Goal: Information Seeking & Learning: Find specific page/section

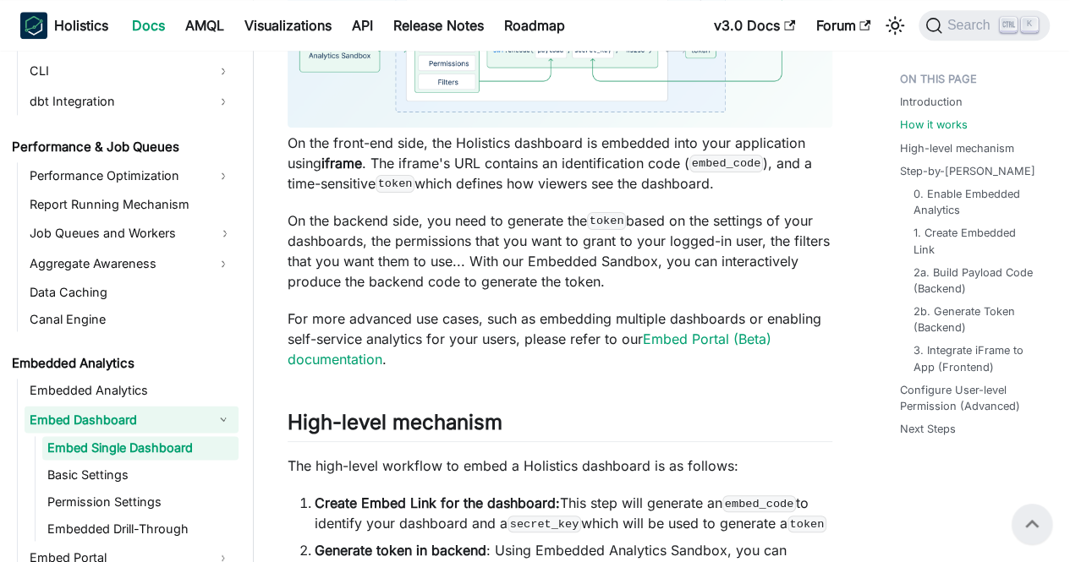
scroll to position [1018, 0]
click at [672, 332] on link "Embed Portal (Beta) documentation" at bounding box center [530, 350] width 484 height 37
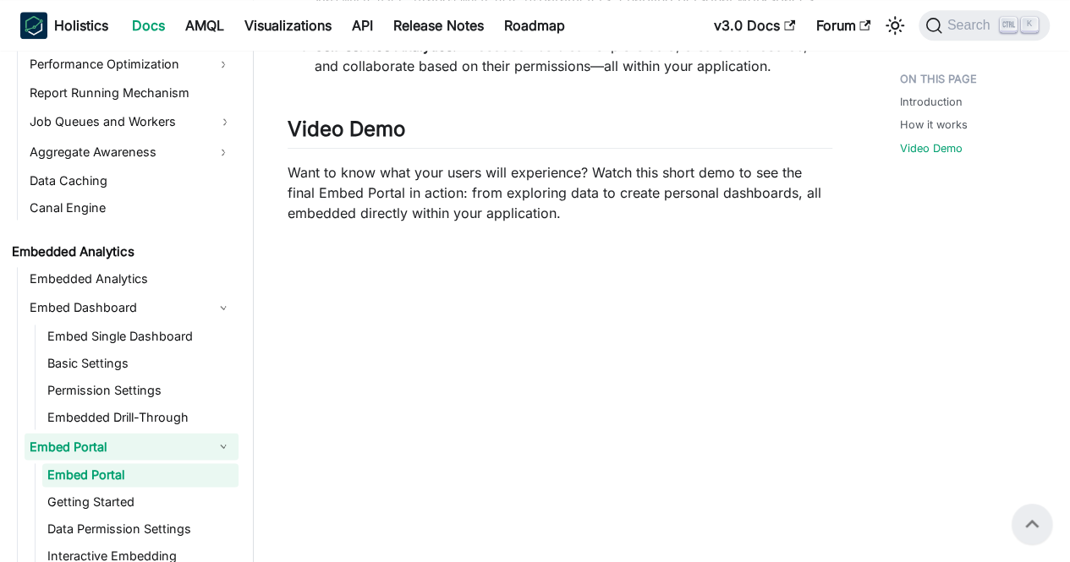
scroll to position [1037, 0]
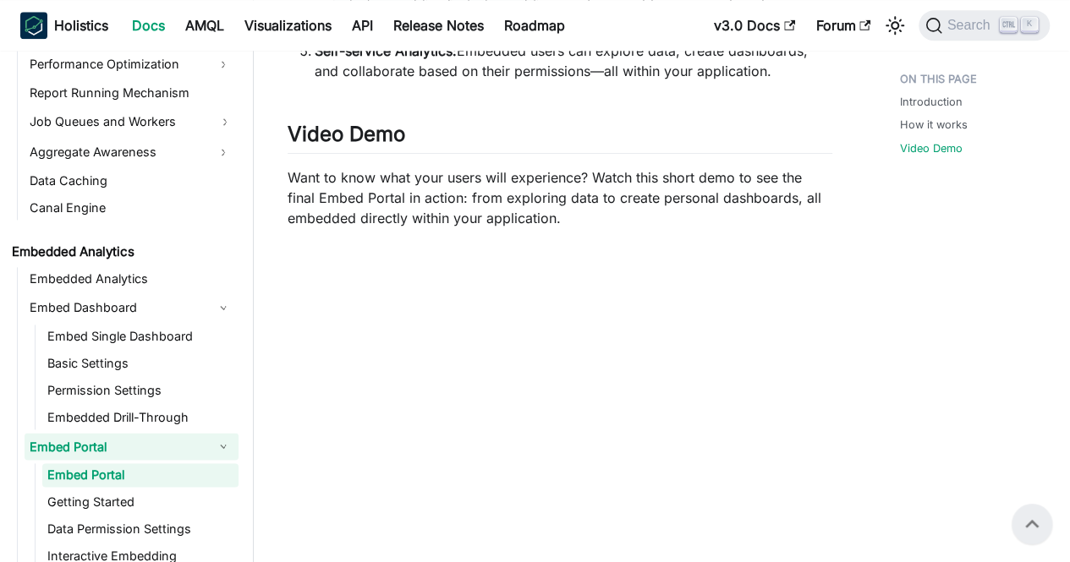
click at [619, 222] on p "Want to know what your users will experience? Watch this short demo to see the …" at bounding box center [560, 197] width 545 height 61
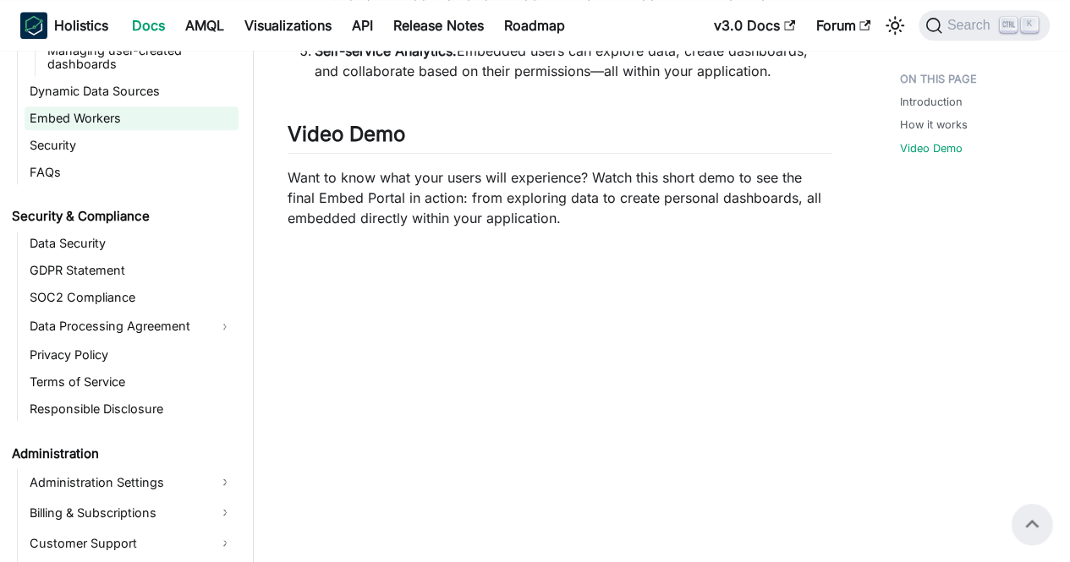
scroll to position [2084, 0]
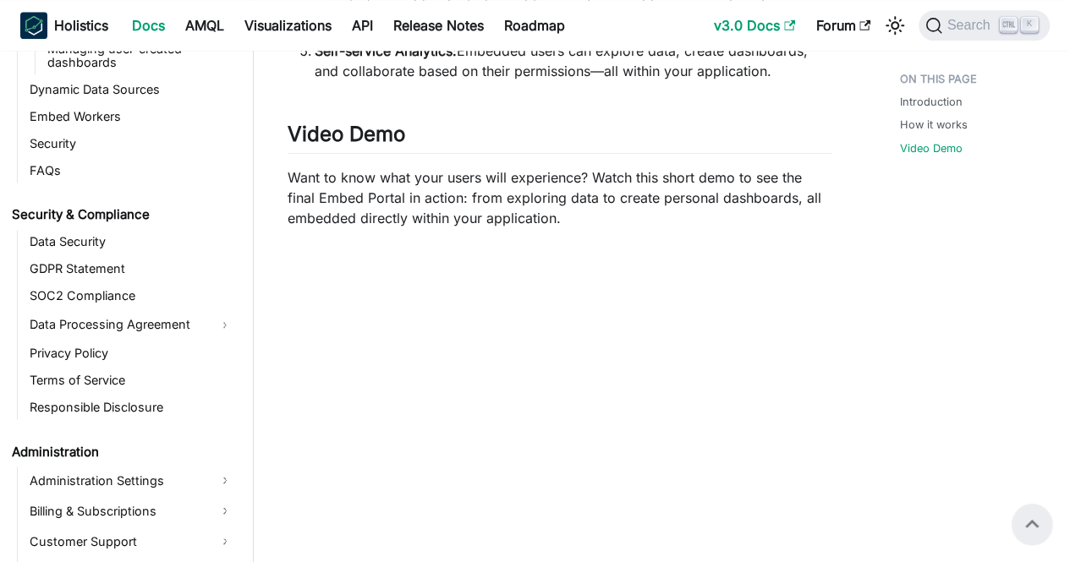
click at [763, 26] on link "v3.0 Docs" at bounding box center [754, 25] width 101 height 27
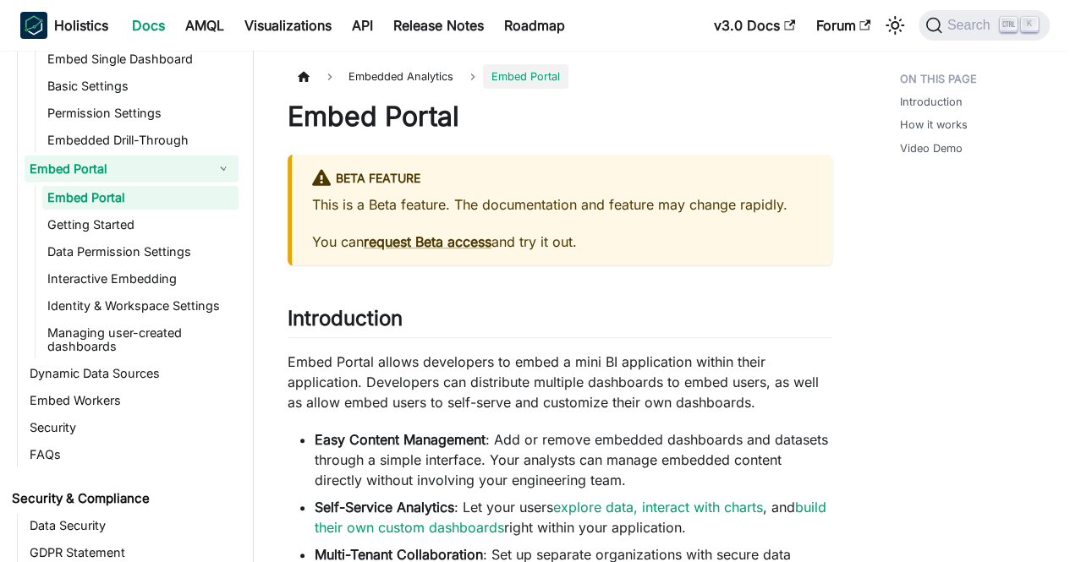
scroll to position [1797, 0]
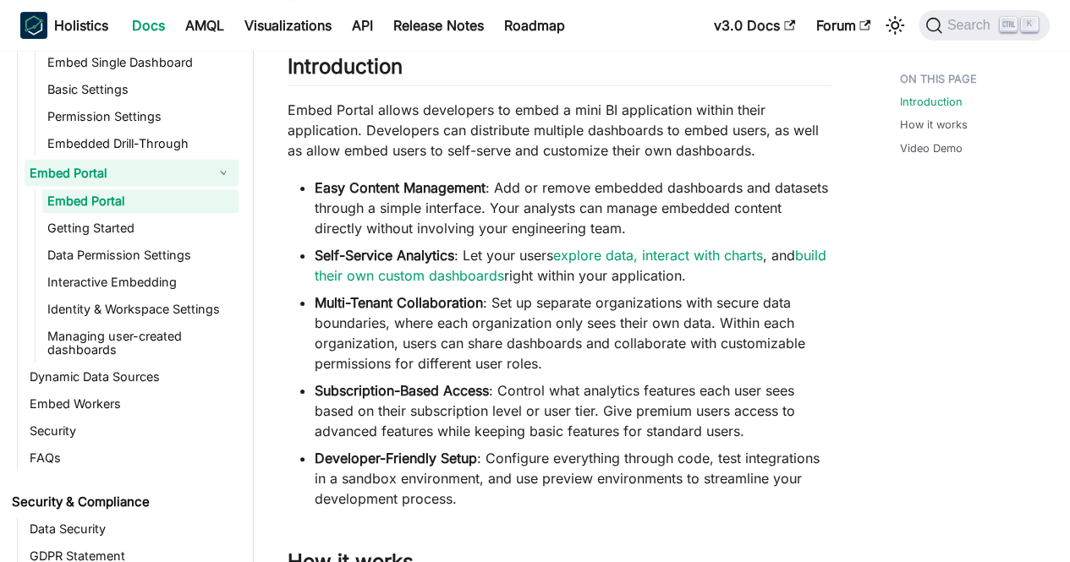
scroll to position [254, 0]
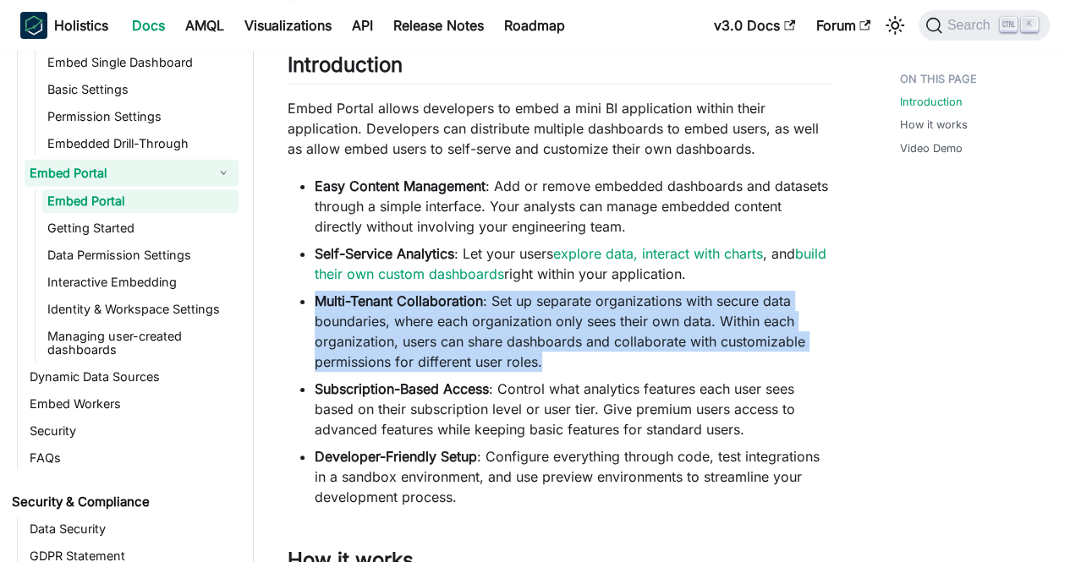
drag, startPoint x: 594, startPoint y: 359, endPoint x: 308, endPoint y: 306, distance: 290.8
click at [308, 306] on ul "Easy Content Management : Add or remove embedded dashboards and datasets throug…" at bounding box center [560, 342] width 545 height 332
click at [615, 371] on li "Multi-Tenant Collaboration : Set up separate organizations with secure data bou…" at bounding box center [574, 331] width 518 height 81
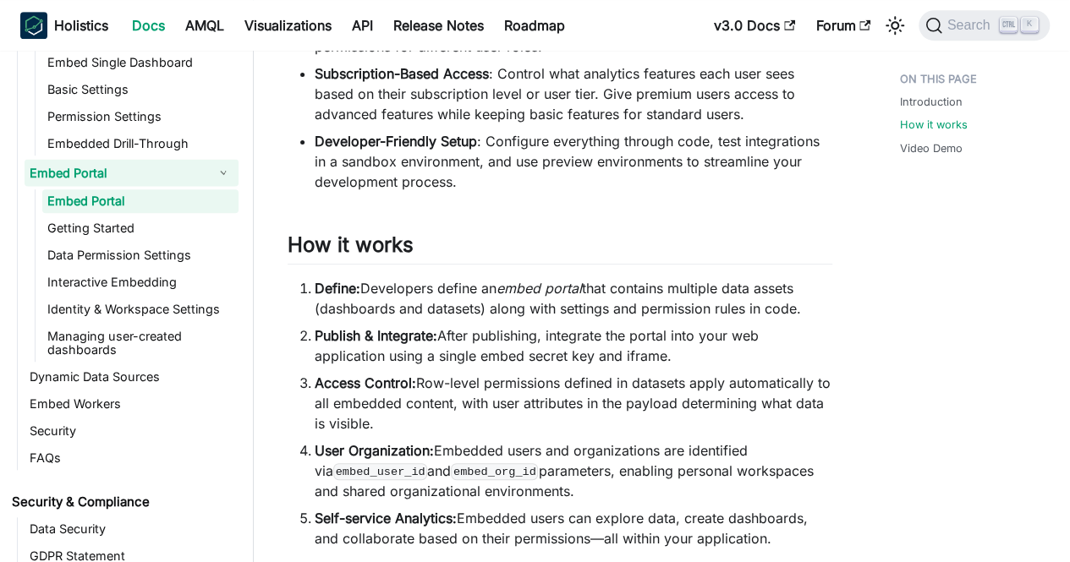
scroll to position [571, 0]
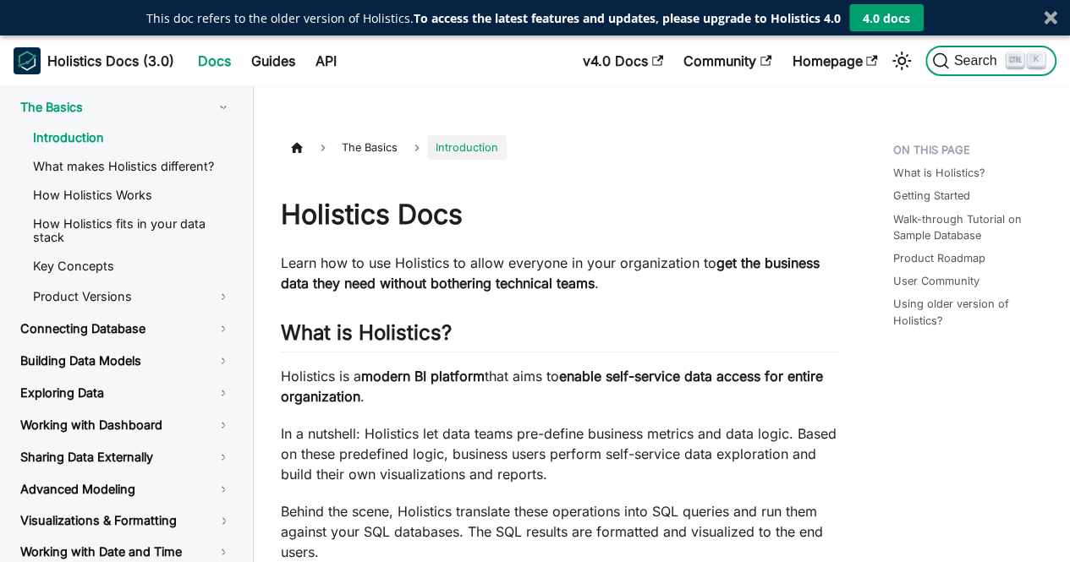
click at [978, 52] on button "Search K" at bounding box center [990, 61] width 131 height 30
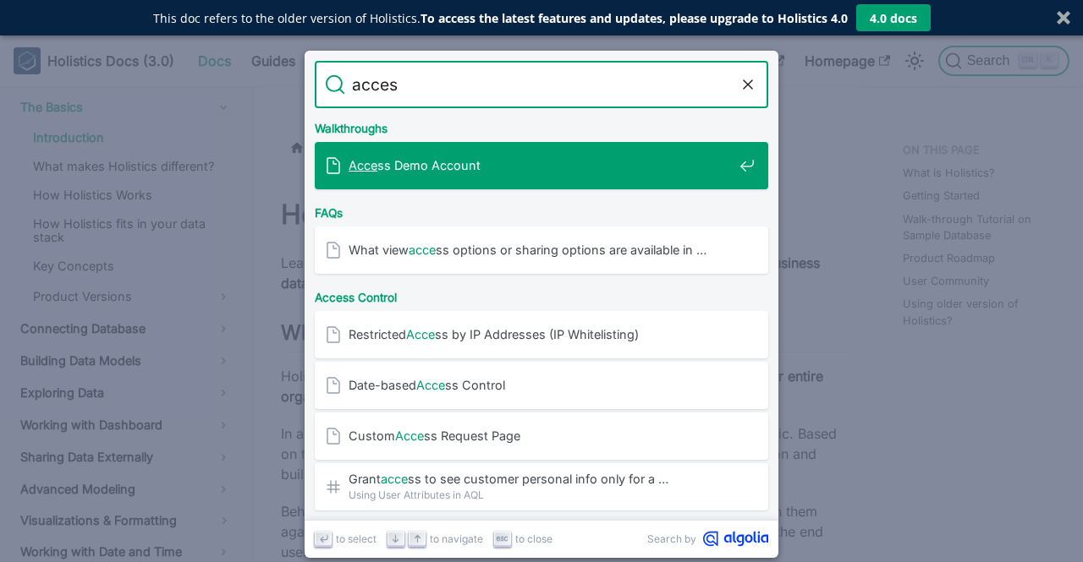
type input "access"
click at [455, 166] on span "Access Demo Account" at bounding box center [540, 165] width 384 height 16
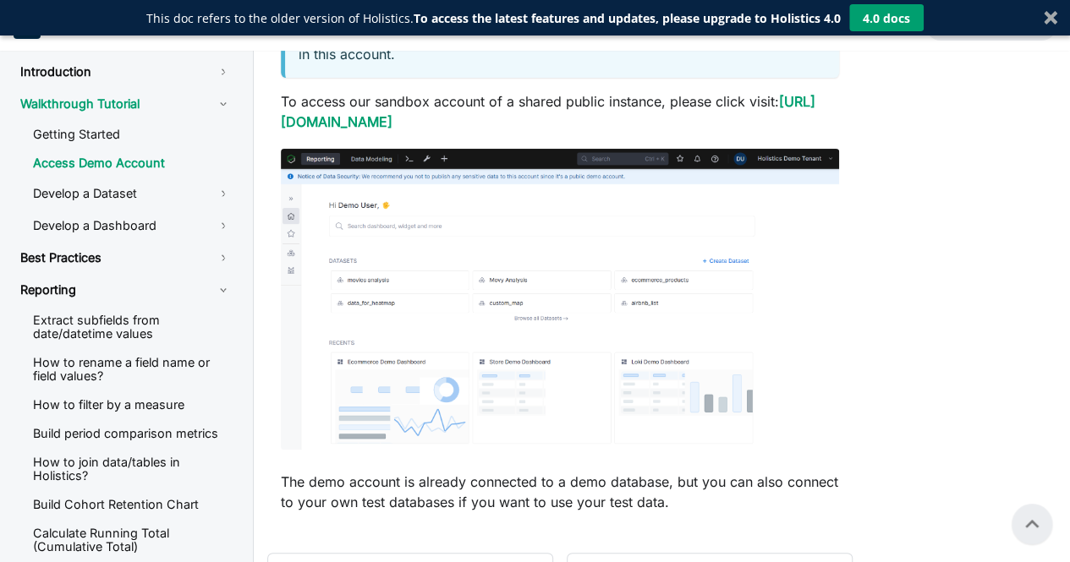
scroll to position [288, 0]
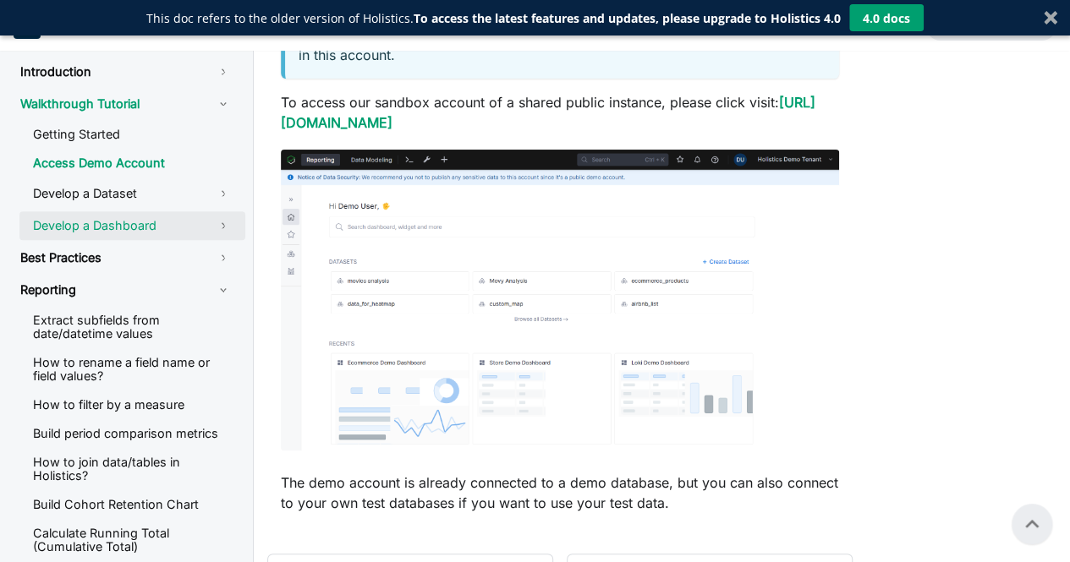
click at [240, 221] on link "Develop a Dashboard" at bounding box center [132, 225] width 226 height 29
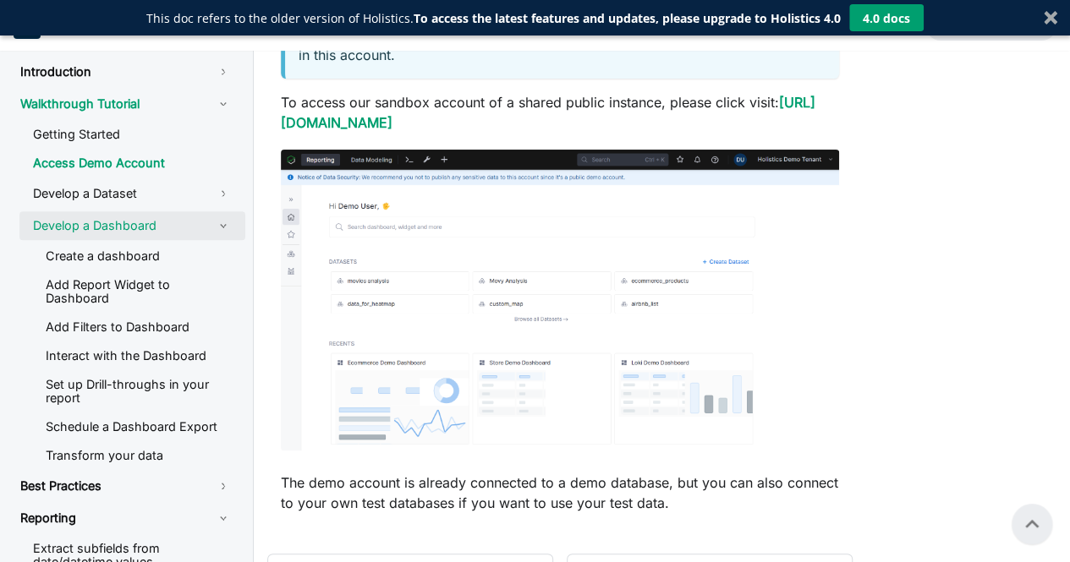
click at [240, 221] on link "Develop a Dashboard" at bounding box center [132, 225] width 226 height 29
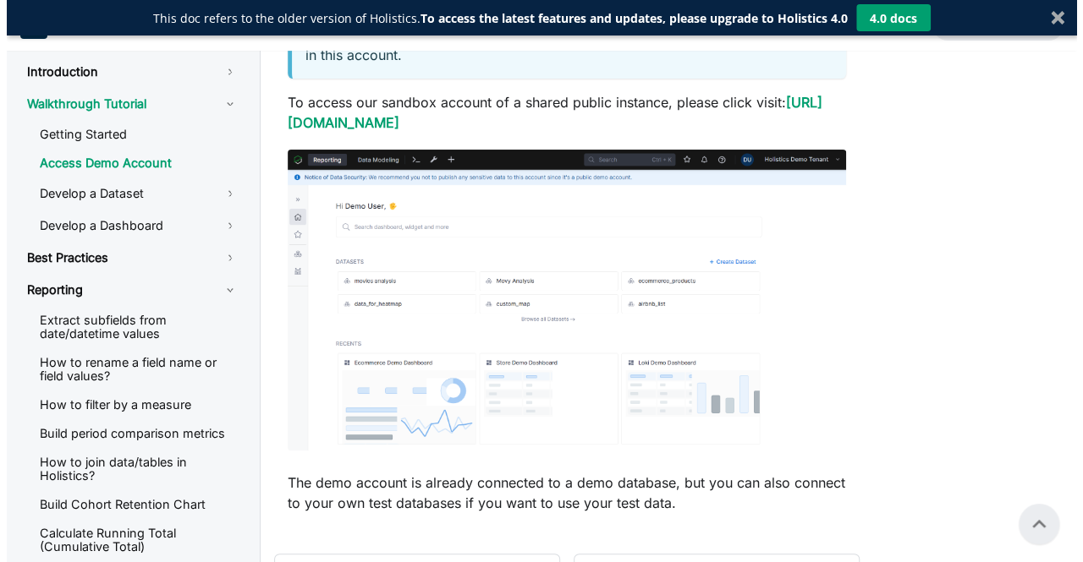
scroll to position [0, 0]
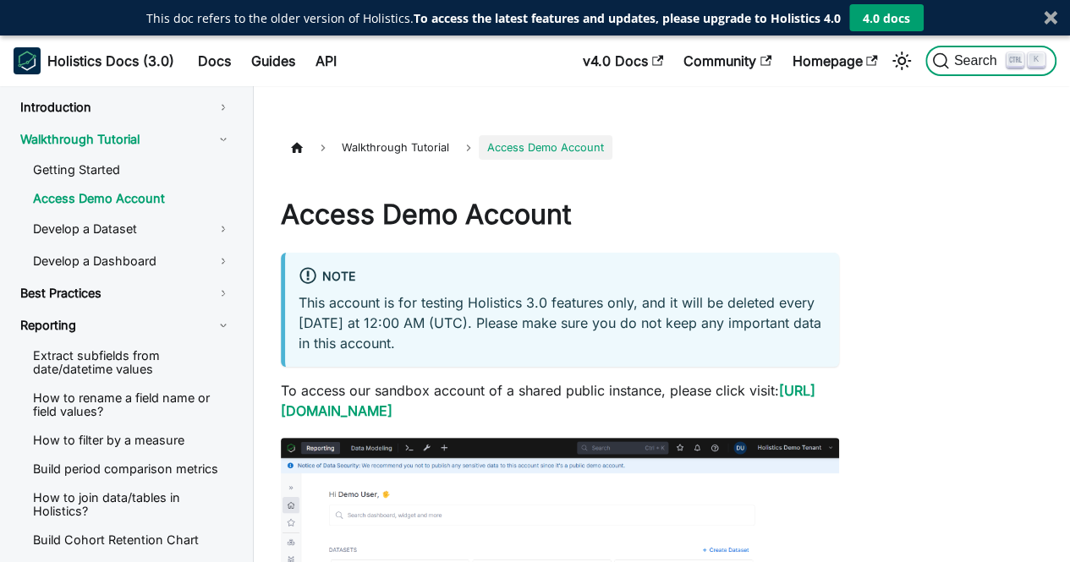
click at [947, 56] on icon "Search" at bounding box center [940, 60] width 17 height 17
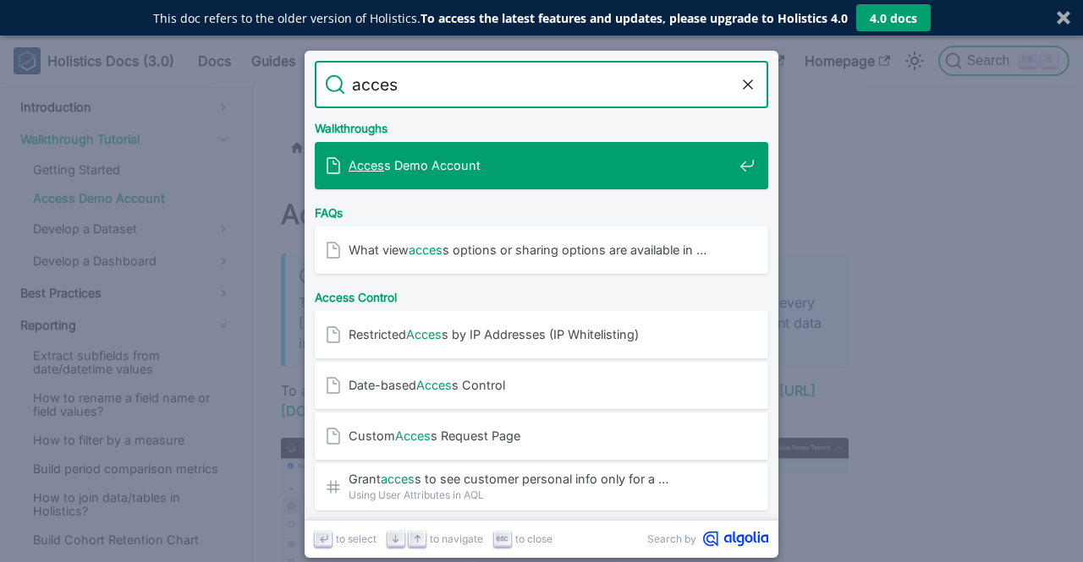
type input "access"
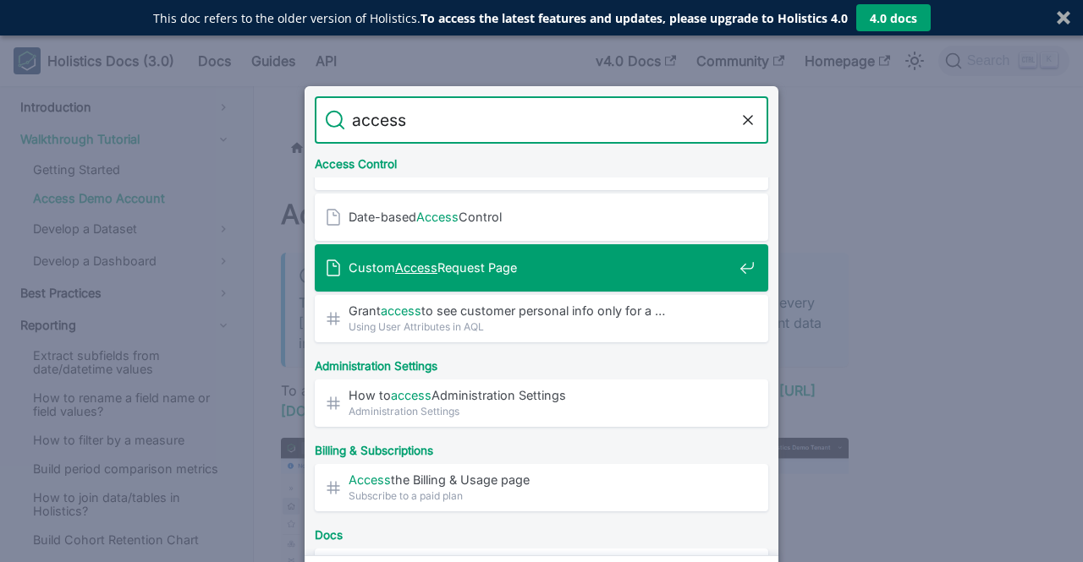
scroll to position [205, 0]
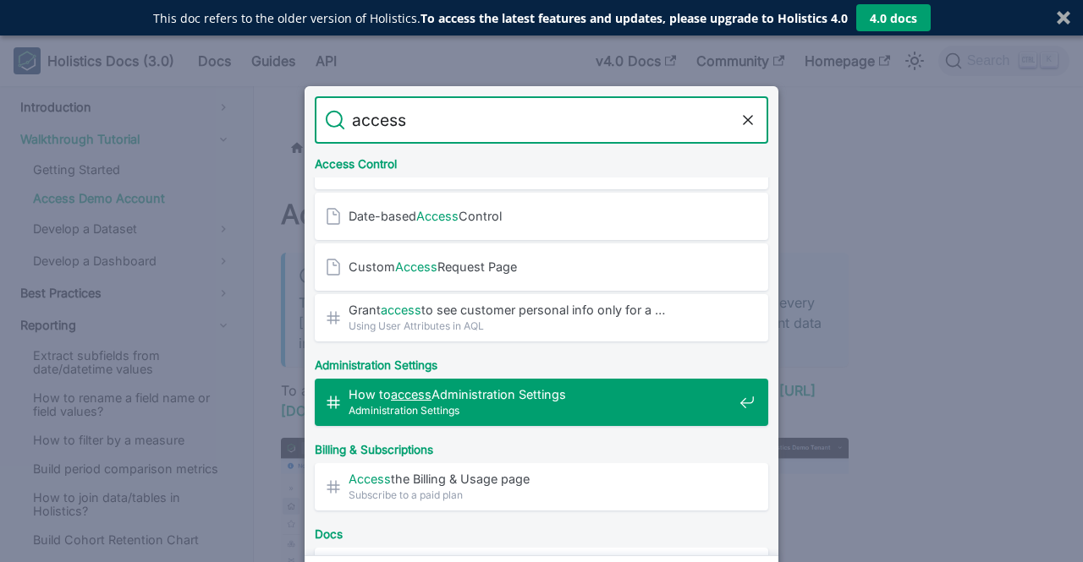
click at [501, 395] on span "How to access Administration Settings​" at bounding box center [540, 395] width 384 height 16
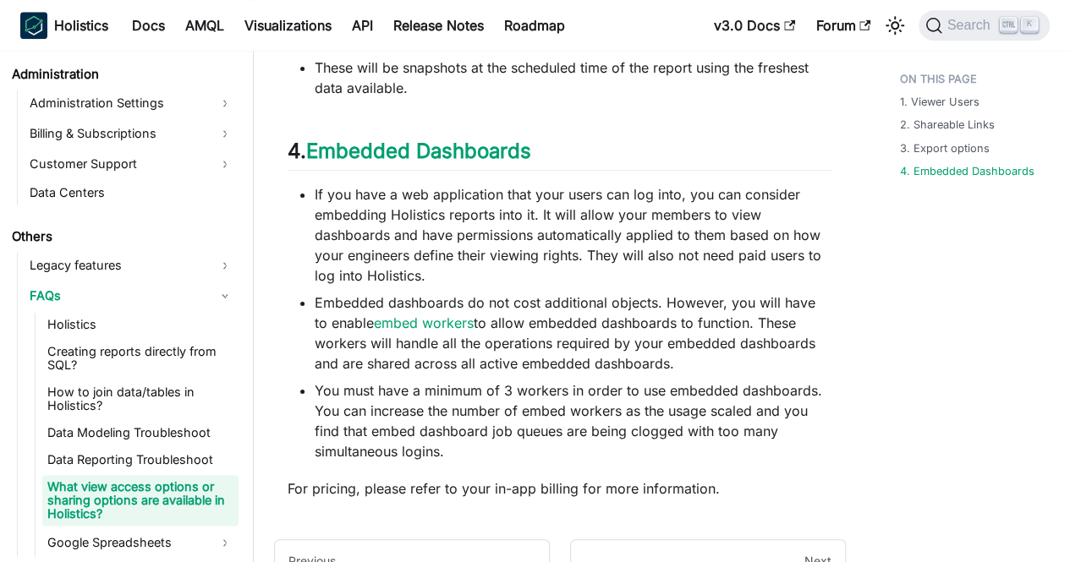
scroll to position [930, 0]
click at [518, 234] on li "If you have a web application that your users can log into, you can consider em…" at bounding box center [574, 234] width 518 height 101
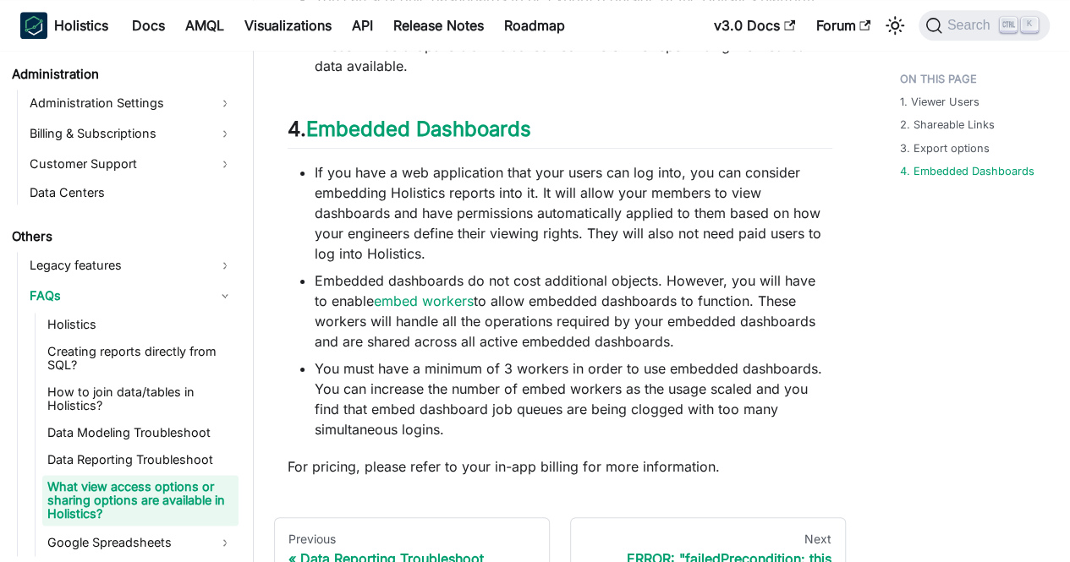
scroll to position [954, 0]
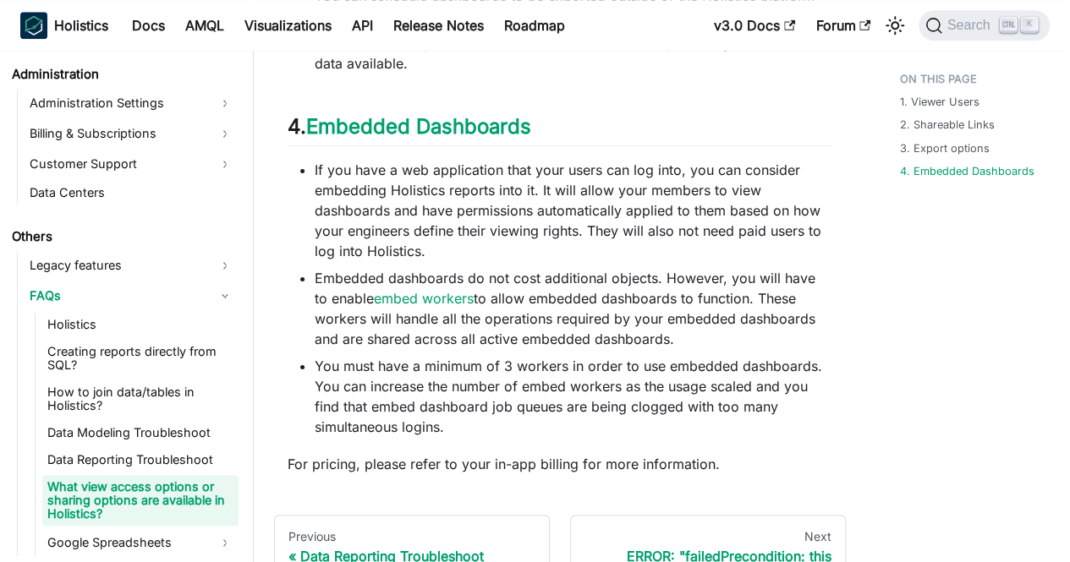
click at [518, 234] on li "If you have a web application that your users can log into, you can consider em…" at bounding box center [574, 210] width 518 height 101
click at [550, 249] on li "If you have a web application that your users can log into, you can consider em…" at bounding box center [574, 210] width 518 height 101
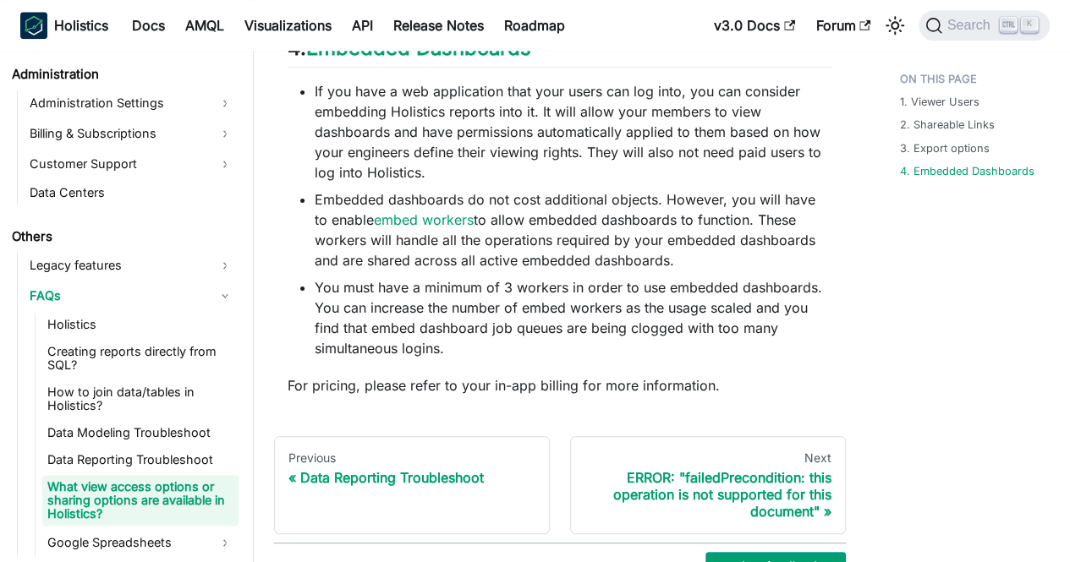
scroll to position [1088, 0]
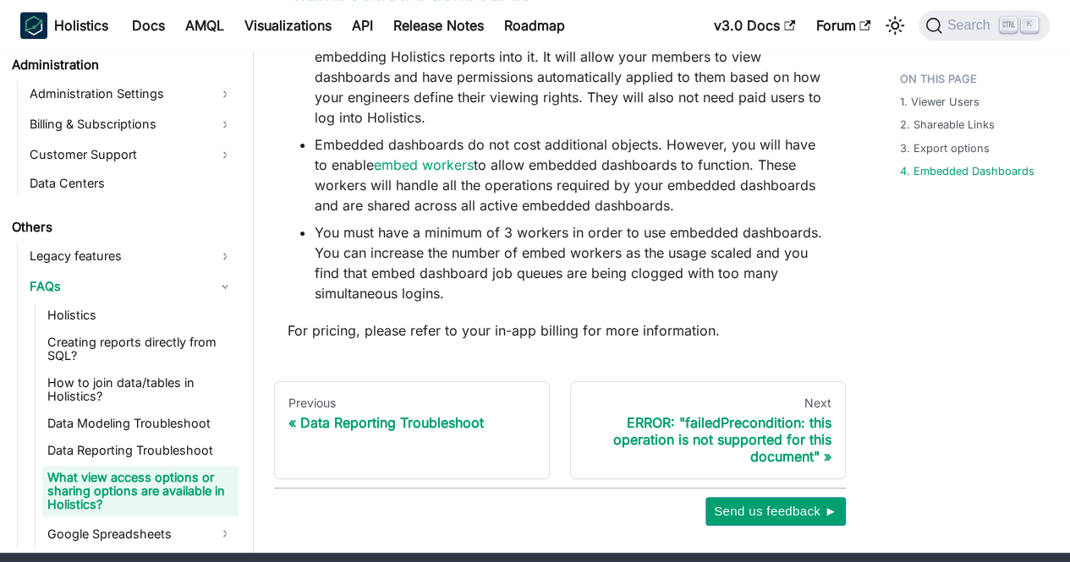
click at [550, 249] on li "You must have a minimum of 3 workers in order to use embedded dashboards. You c…" at bounding box center [574, 262] width 518 height 81
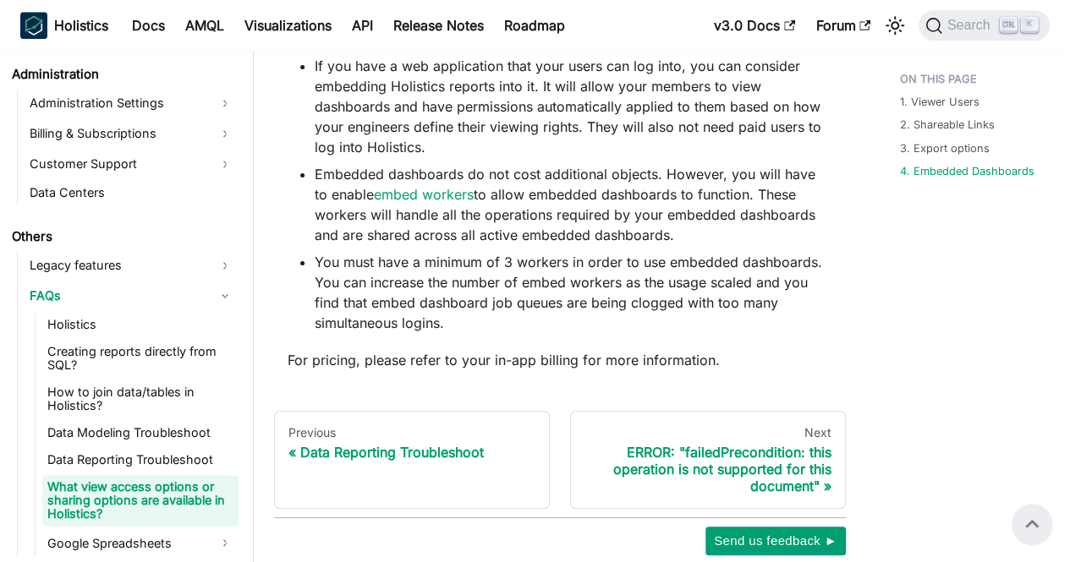
scroll to position [1056, 0]
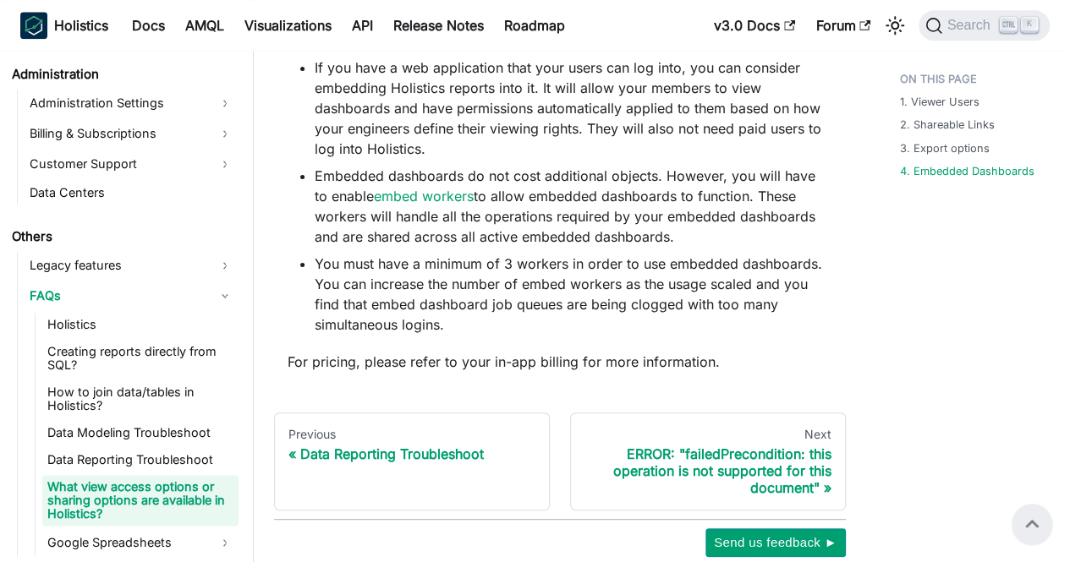
click at [594, 241] on li "Embedded dashboards do not cost additional objects. However, you will have to e…" at bounding box center [574, 206] width 518 height 81
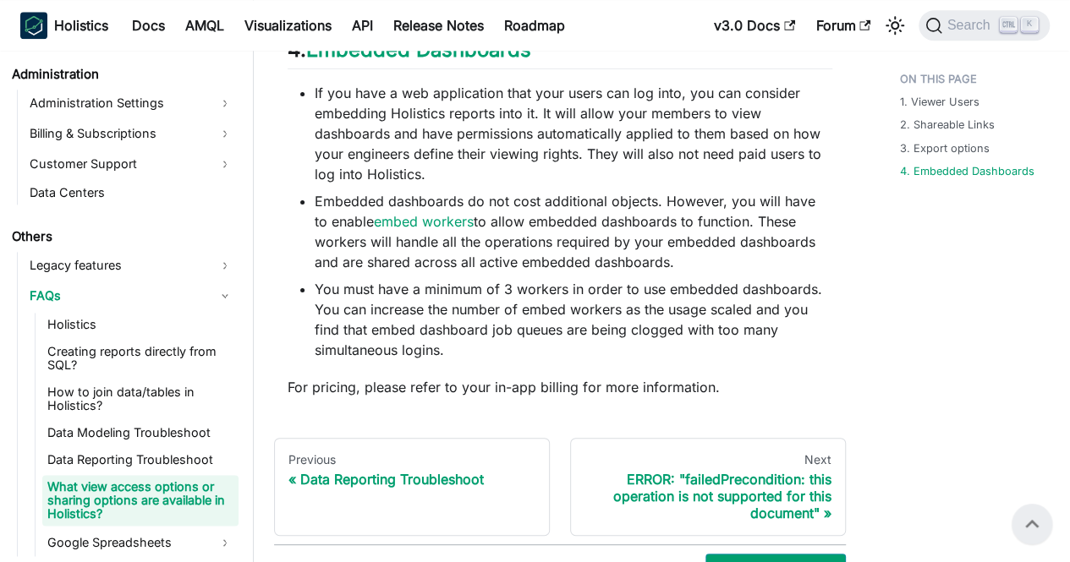
scroll to position [1029, 0]
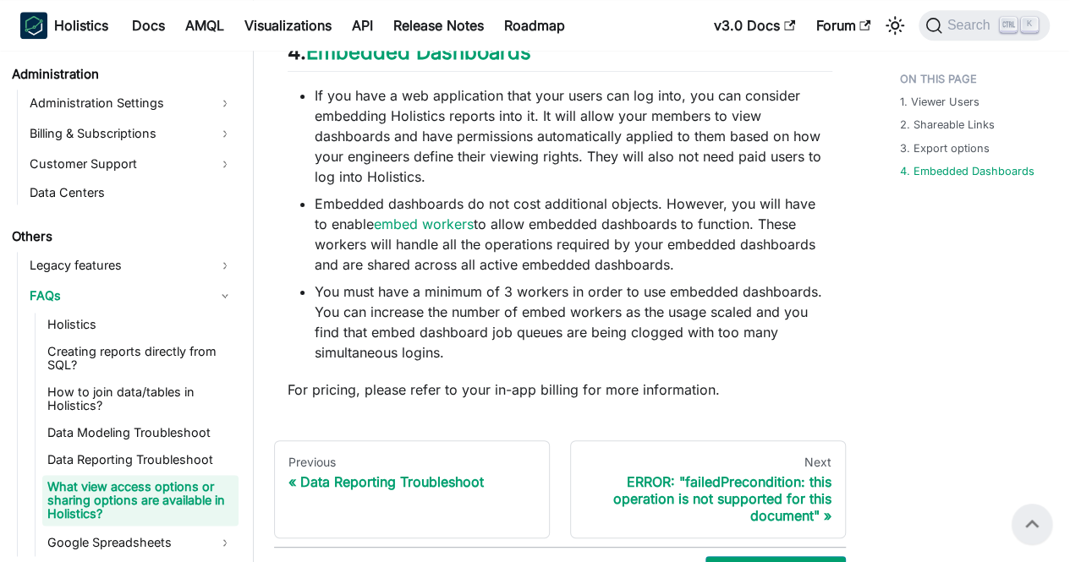
click at [594, 241] on li "Embedded dashboards do not cost additional objects. However, you will have to e…" at bounding box center [574, 234] width 518 height 81
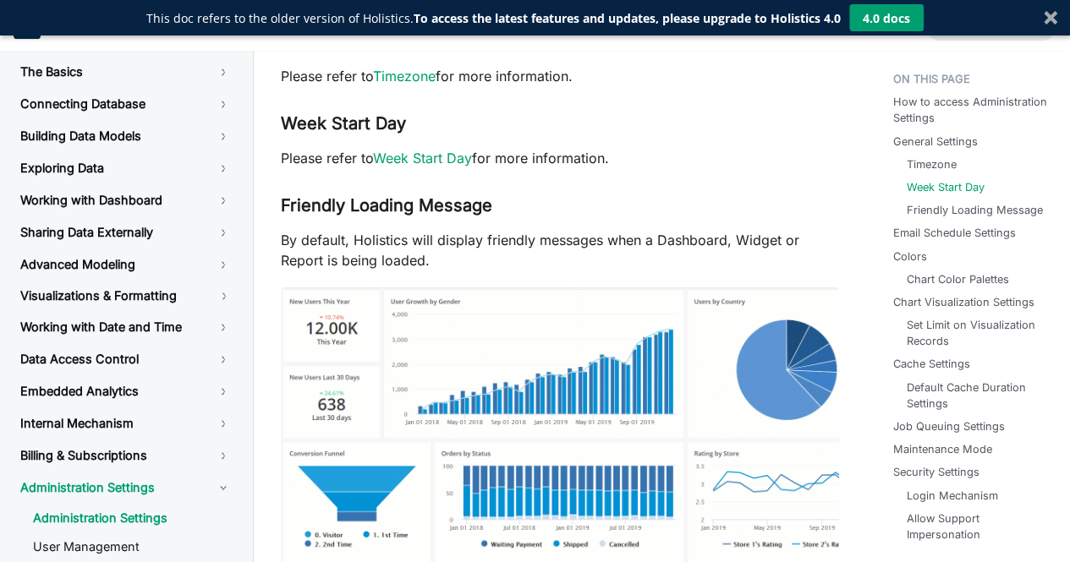
scroll to position [799, 0]
